Goal: Check status: Check status

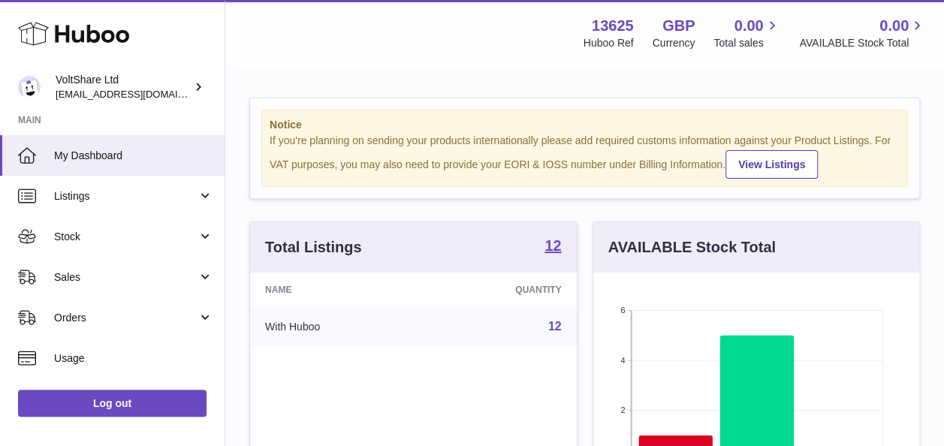
scroll to position [234, 332]
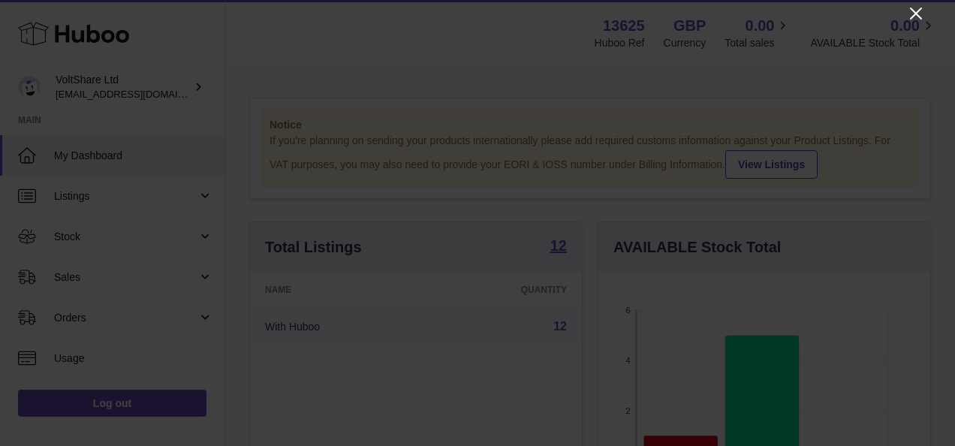
click at [916, 17] on icon "Close" at bounding box center [916, 14] width 18 height 18
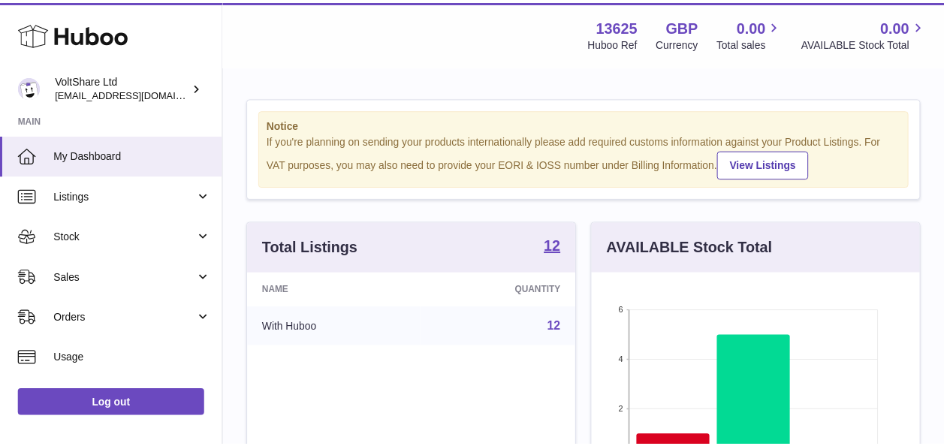
scroll to position [750768, 750675]
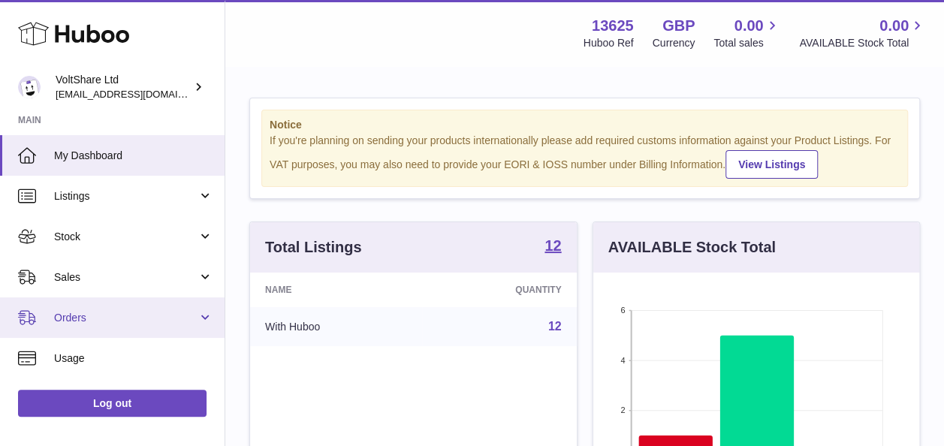
click at [119, 313] on span "Orders" at bounding box center [125, 318] width 143 height 14
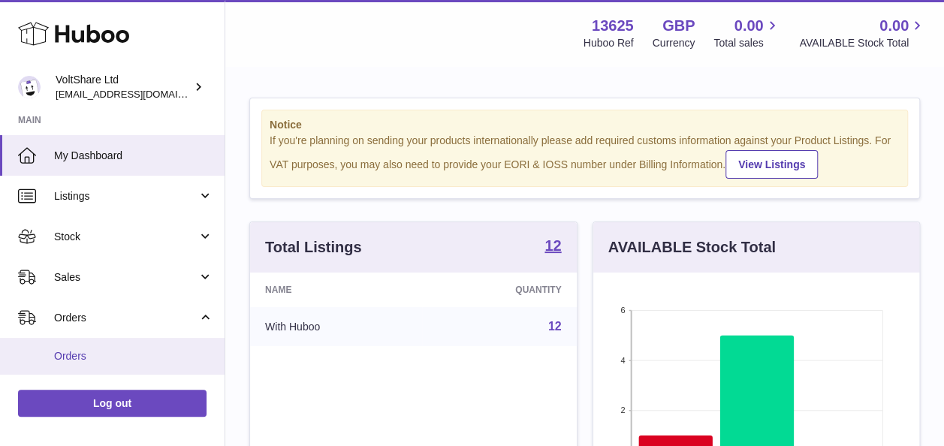
click at [81, 354] on span "Orders" at bounding box center [133, 356] width 159 height 14
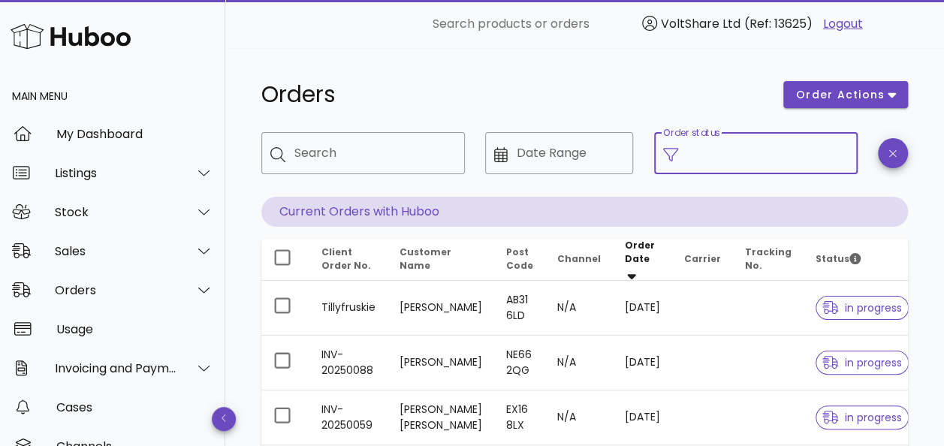
click at [757, 155] on input "Order status" at bounding box center [767, 153] width 161 height 24
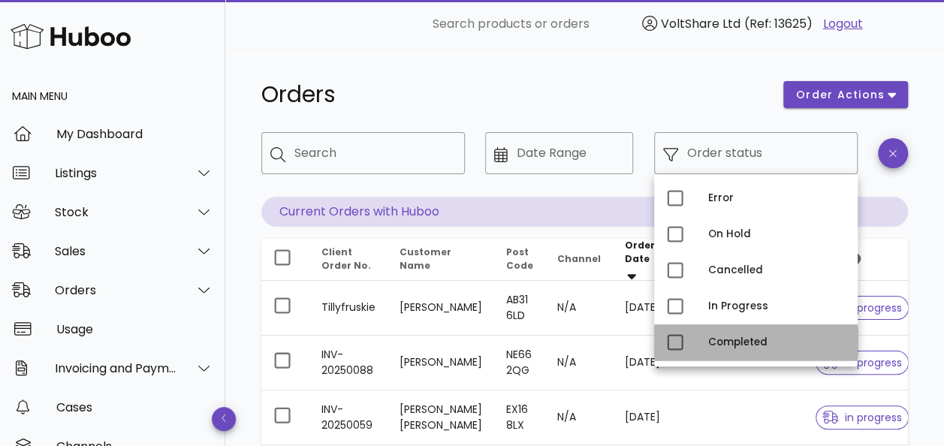
click at [736, 343] on div "Completed" at bounding box center [776, 342] width 137 height 12
type input "**********"
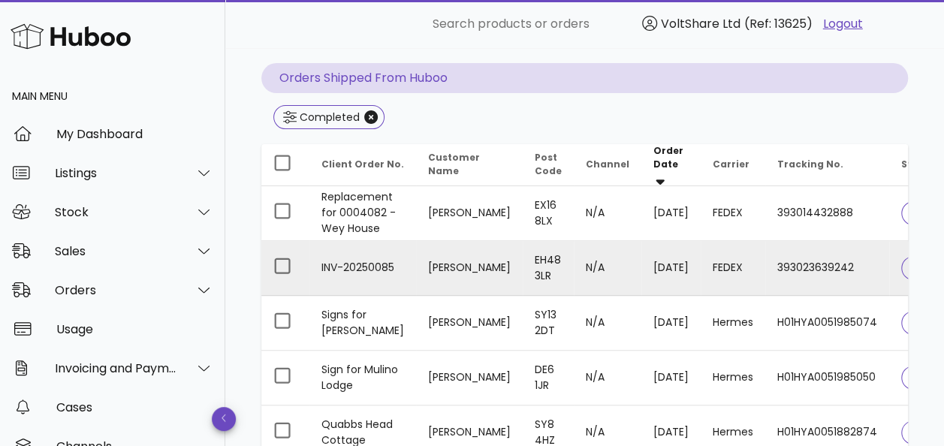
scroll to position [150, 0]
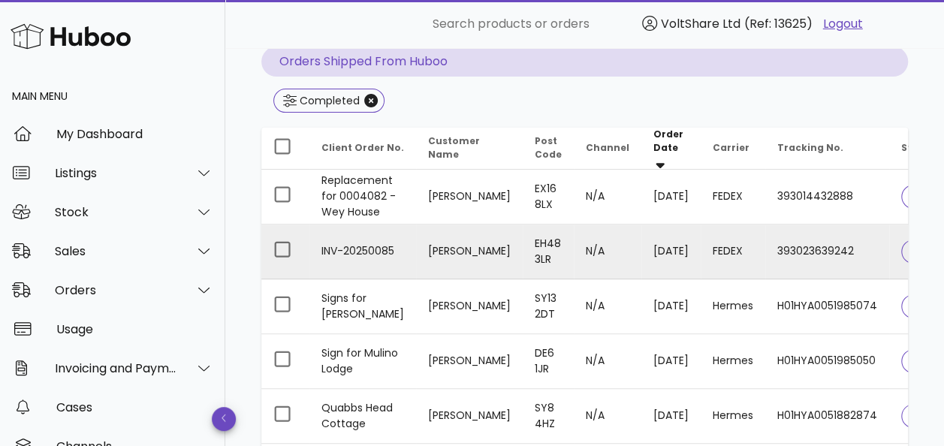
click at [641, 245] on td "[DATE]" at bounding box center [670, 252] width 59 height 55
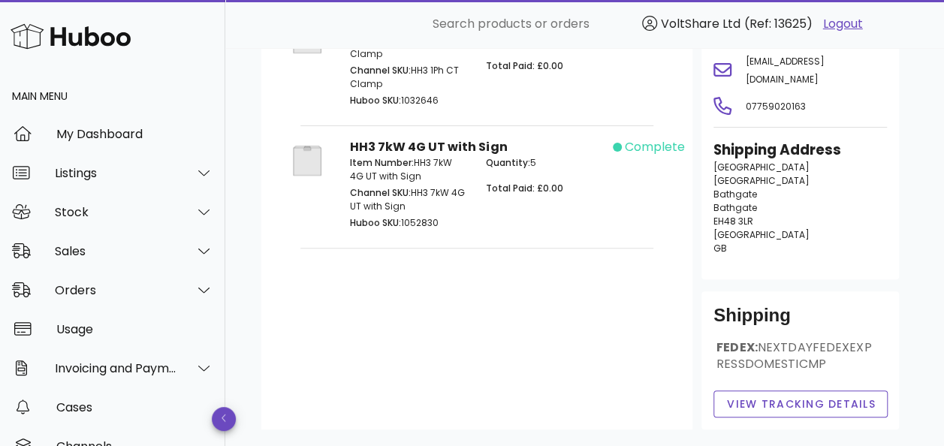
scroll to position [264, 0]
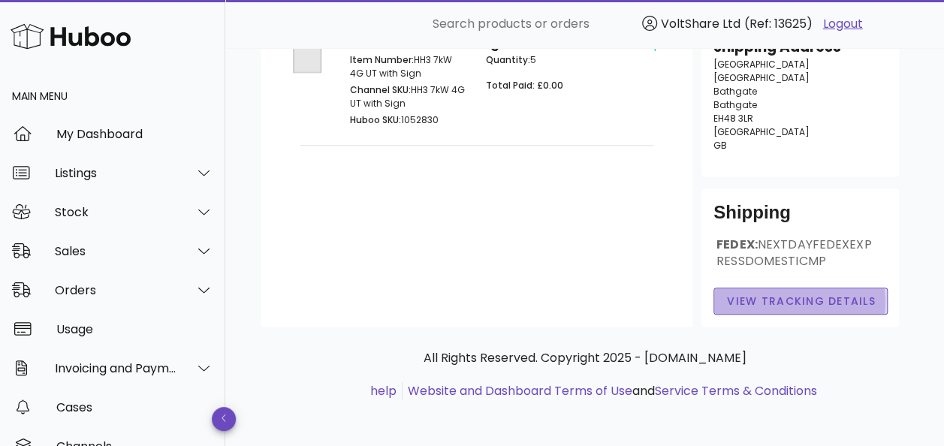
click at [775, 298] on span "View Tracking details" at bounding box center [800, 302] width 149 height 16
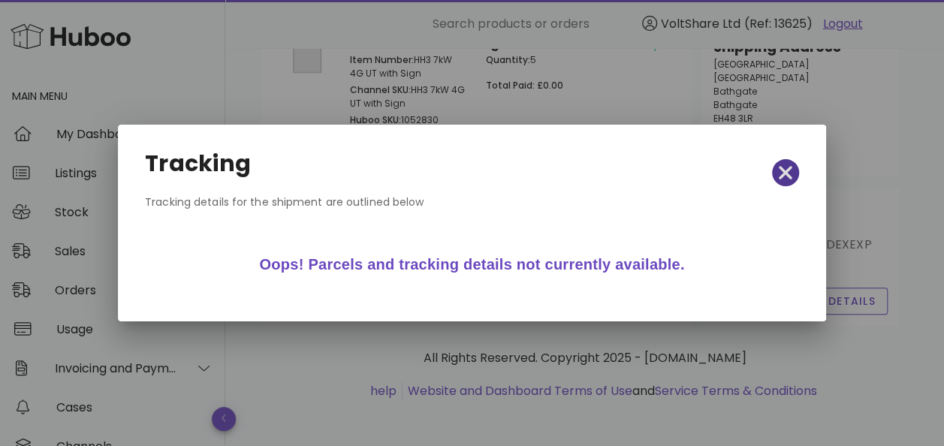
click at [790, 176] on icon "button" at bounding box center [786, 173] width 14 height 14
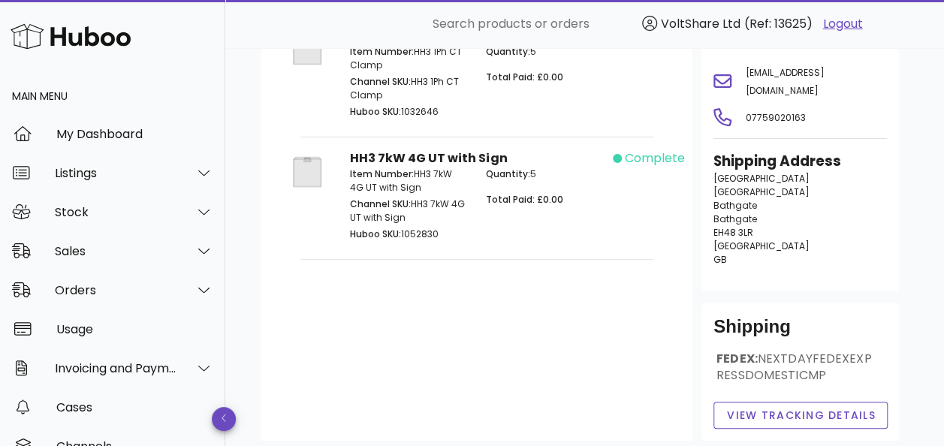
scroll to position [0, 0]
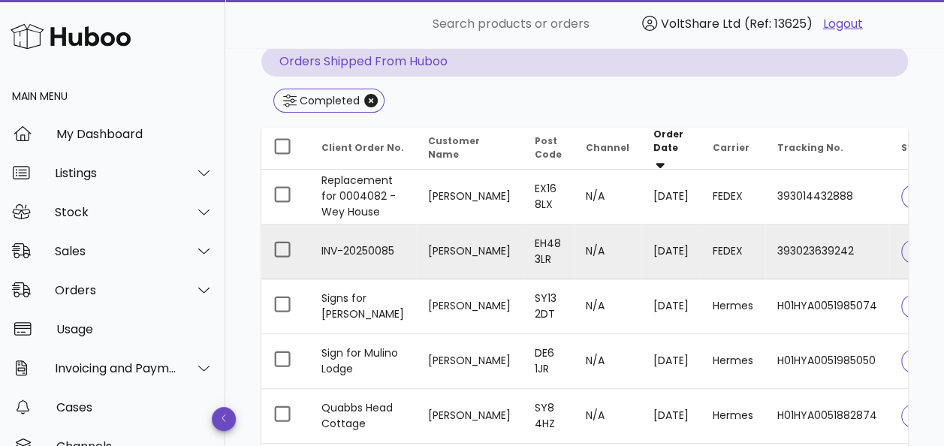
scroll to position [300, 0]
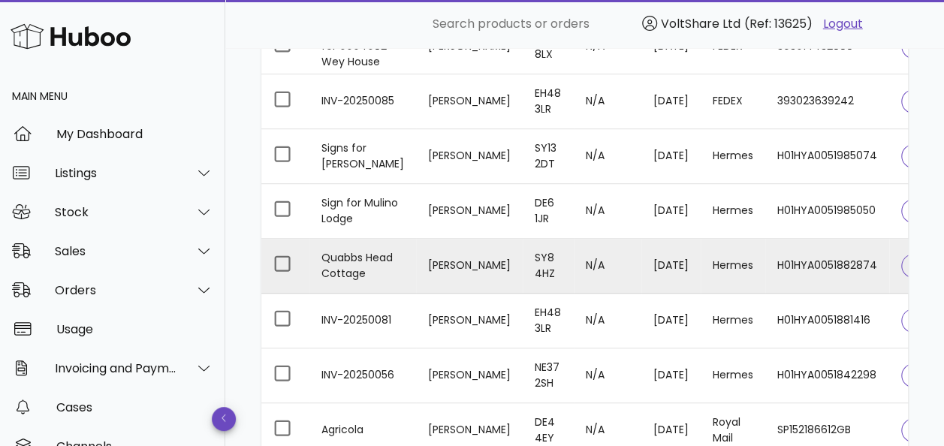
click at [446, 251] on td "Chris Brain" at bounding box center [469, 266] width 107 height 55
